Goal: Task Accomplishment & Management: Complete application form

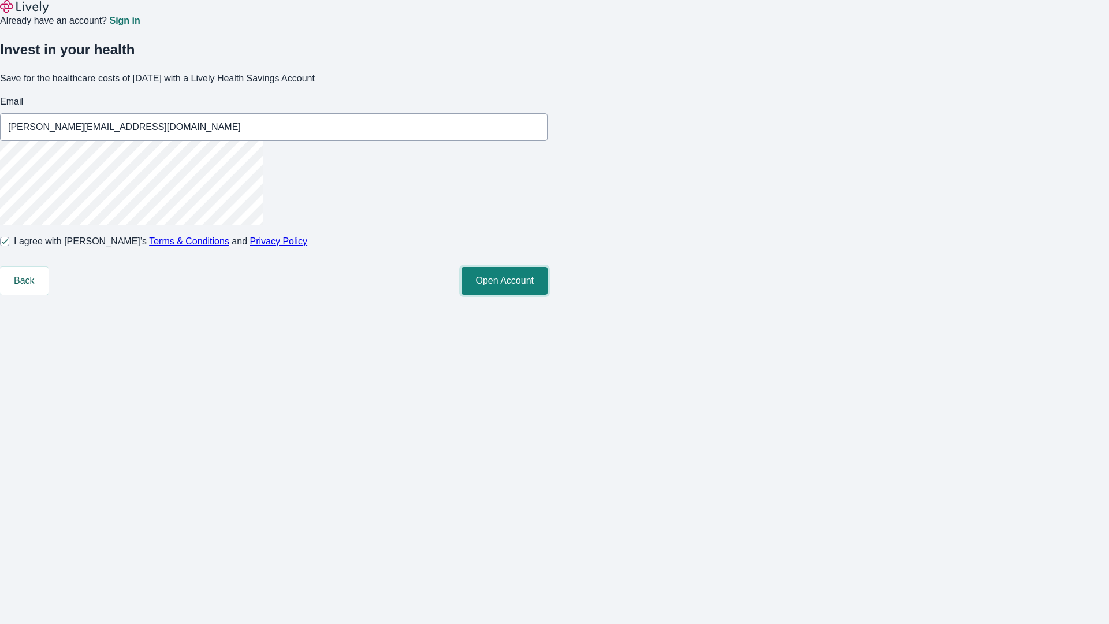
click at [547, 295] on button "Open Account" at bounding box center [504, 281] width 86 height 28
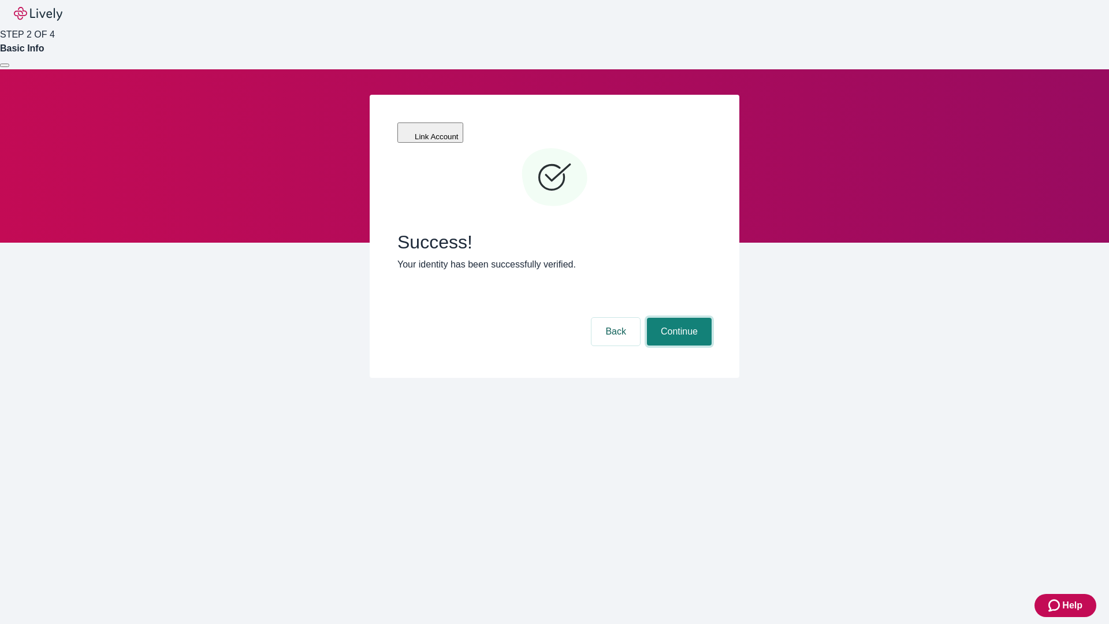
click at [677, 318] on button "Continue" at bounding box center [679, 332] width 65 height 28
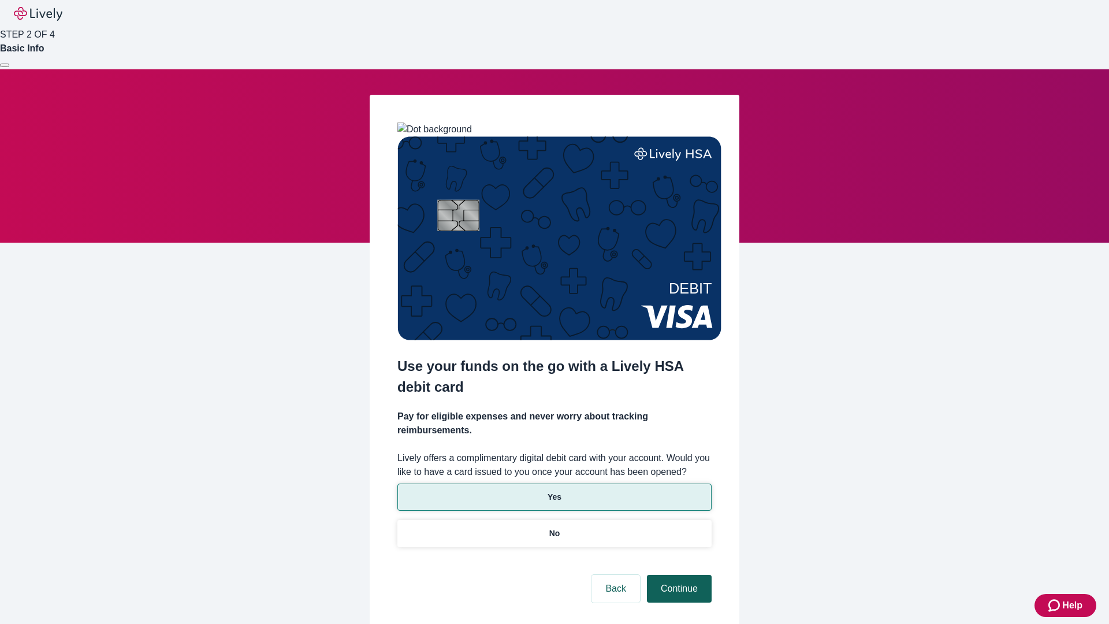
click at [554, 491] on p "Yes" at bounding box center [554, 497] width 14 height 12
click at [677, 575] on button "Continue" at bounding box center [679, 589] width 65 height 28
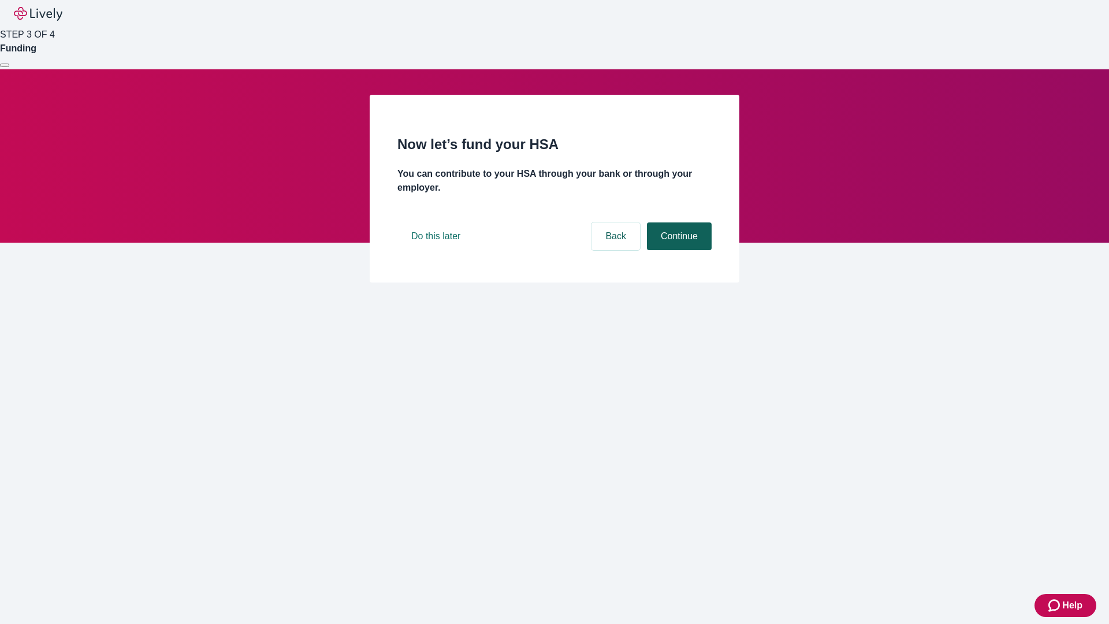
click at [677, 250] on button "Continue" at bounding box center [679, 236] width 65 height 28
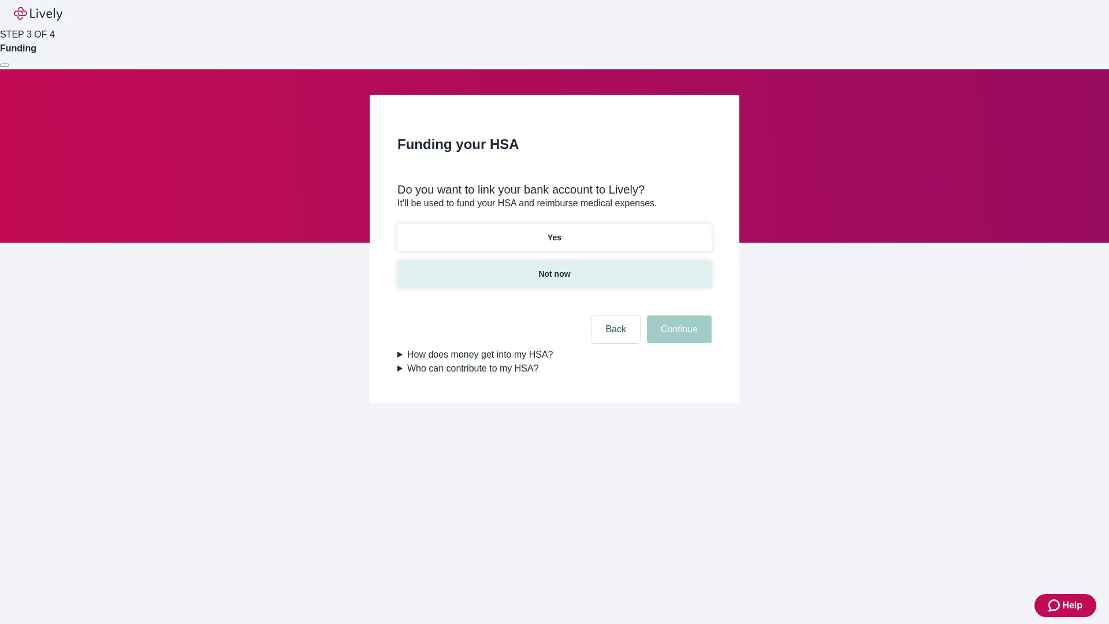
click at [554, 268] on p "Not now" at bounding box center [554, 274] width 32 height 12
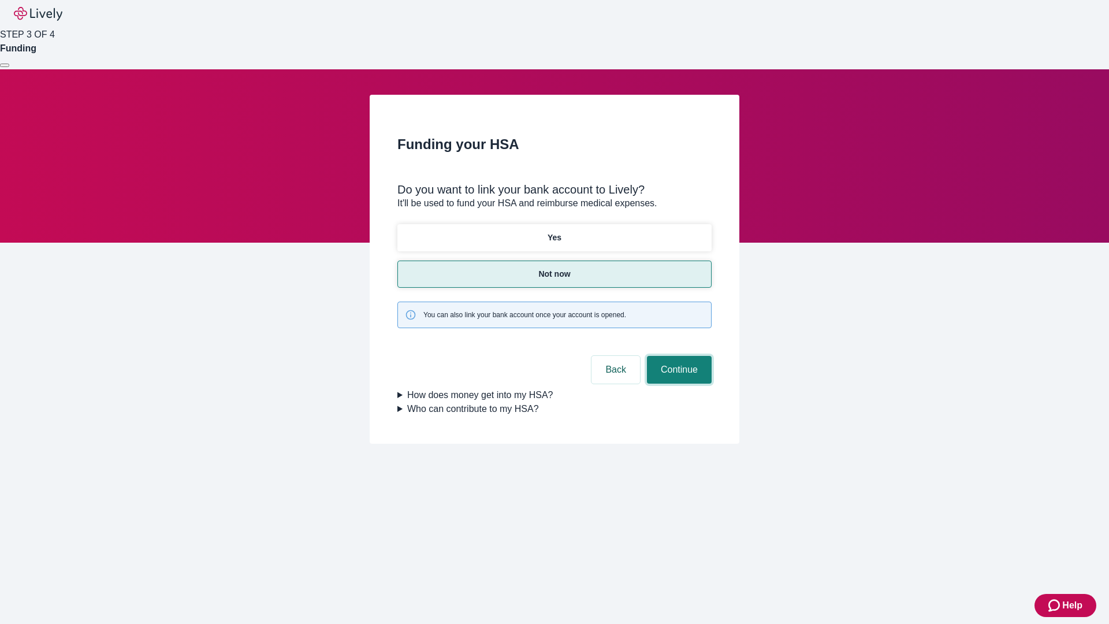
click at [677, 356] on button "Continue" at bounding box center [679, 370] width 65 height 28
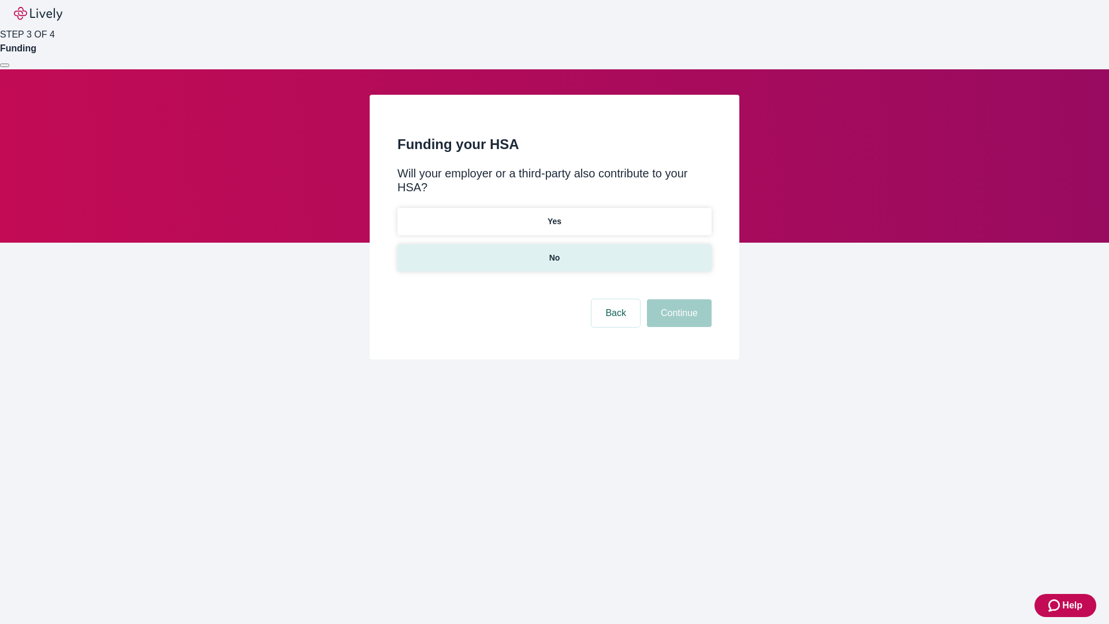
click at [554, 252] on p "No" at bounding box center [554, 258] width 11 height 12
click at [677, 299] on button "Continue" at bounding box center [679, 313] width 65 height 28
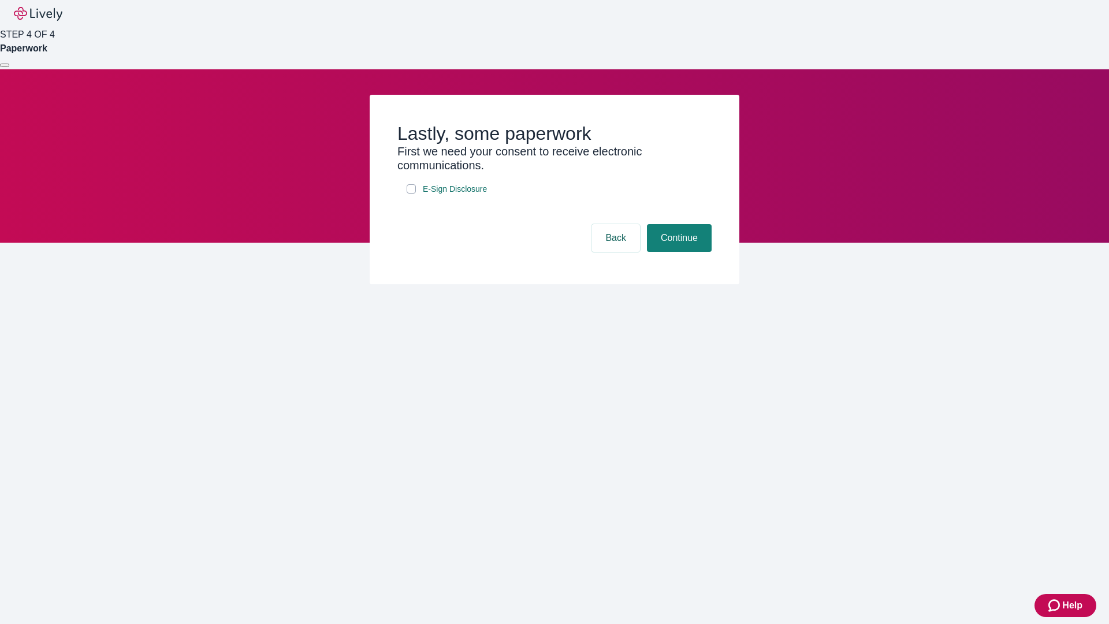
click at [411, 193] on input "E-Sign Disclosure" at bounding box center [411, 188] width 9 height 9
checkbox input "true"
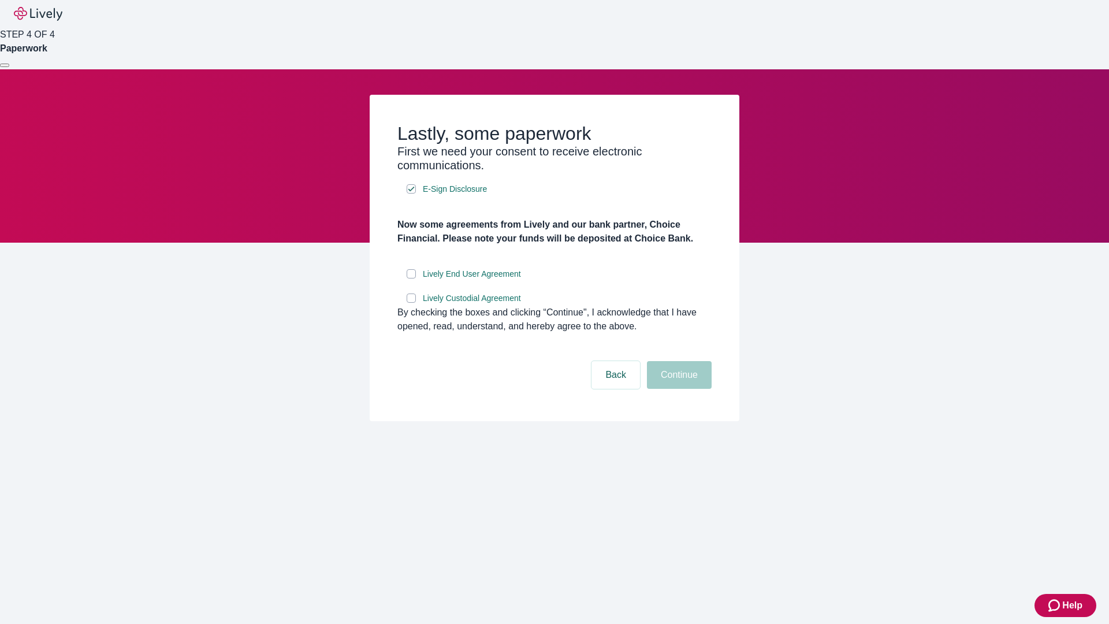
click at [411, 278] on input "Lively End User Agreement" at bounding box center [411, 273] width 9 height 9
checkbox input "true"
click at [411, 303] on input "Lively Custodial Agreement" at bounding box center [411, 297] width 9 height 9
checkbox input "true"
click at [677, 389] on button "Continue" at bounding box center [679, 375] width 65 height 28
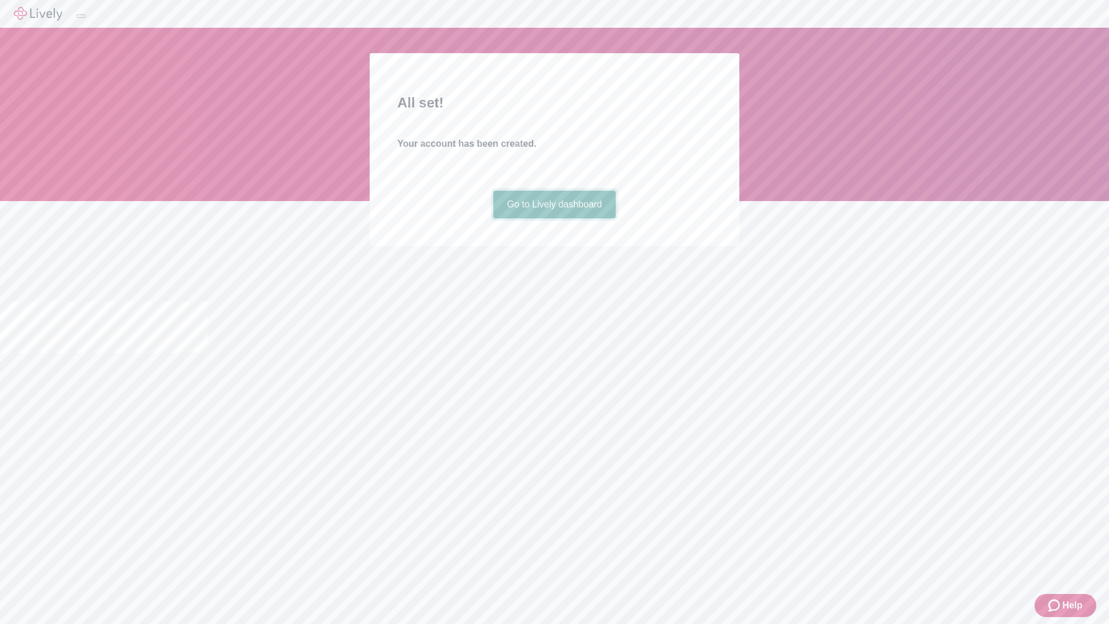
click at [554, 218] on link "Go to Lively dashboard" at bounding box center [554, 205] width 123 height 28
